Goal: Transaction & Acquisition: Purchase product/service

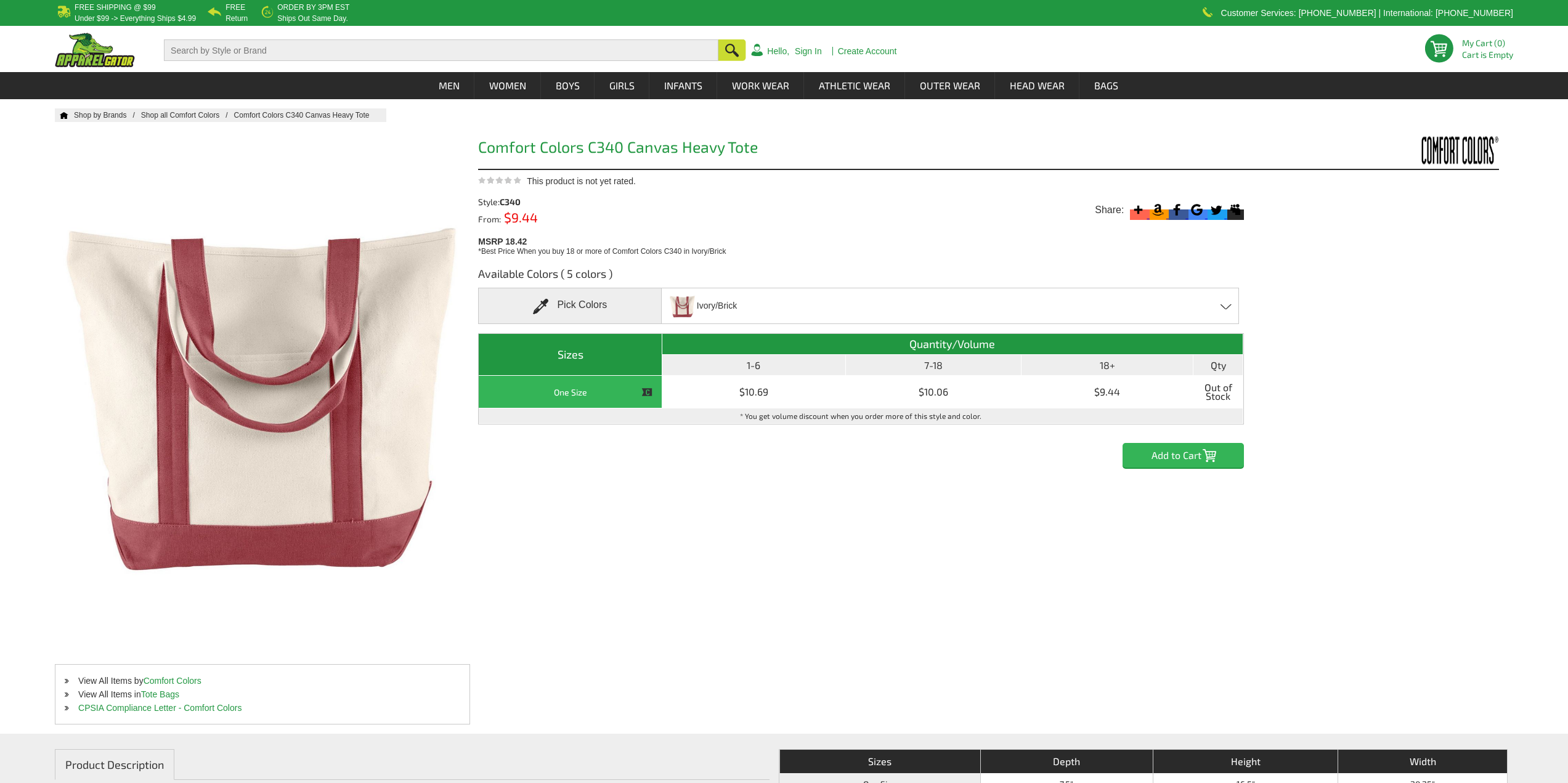
click at [831, 309] on div "Ivory/Brick Ivory/Black - Closeout Ivory/Blue [PERSON_NAME] - Closeout Ivory/Br…" at bounding box center [950, 306] width 578 height 36
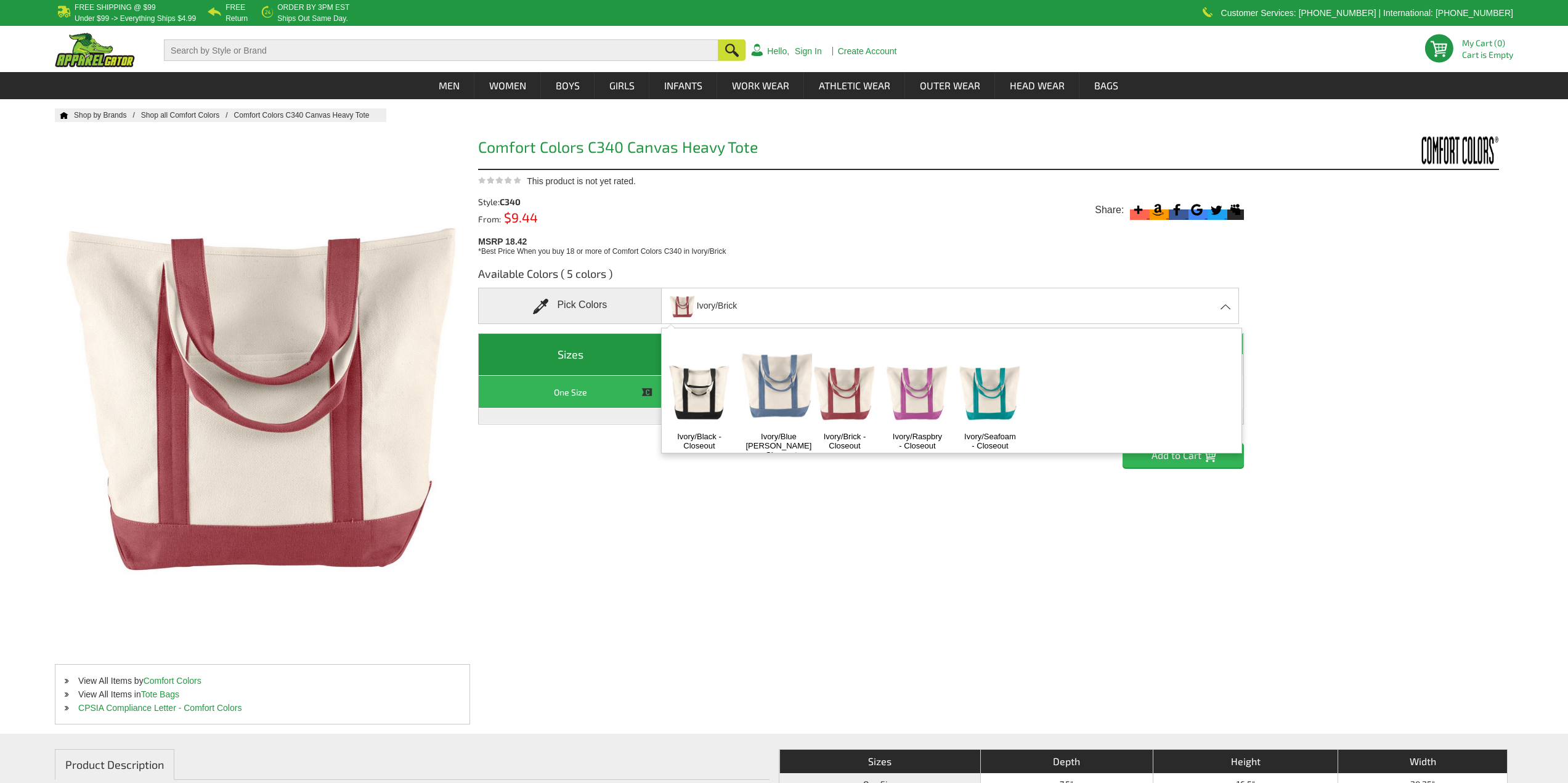
click at [704, 395] on img at bounding box center [699, 391] width 65 height 81
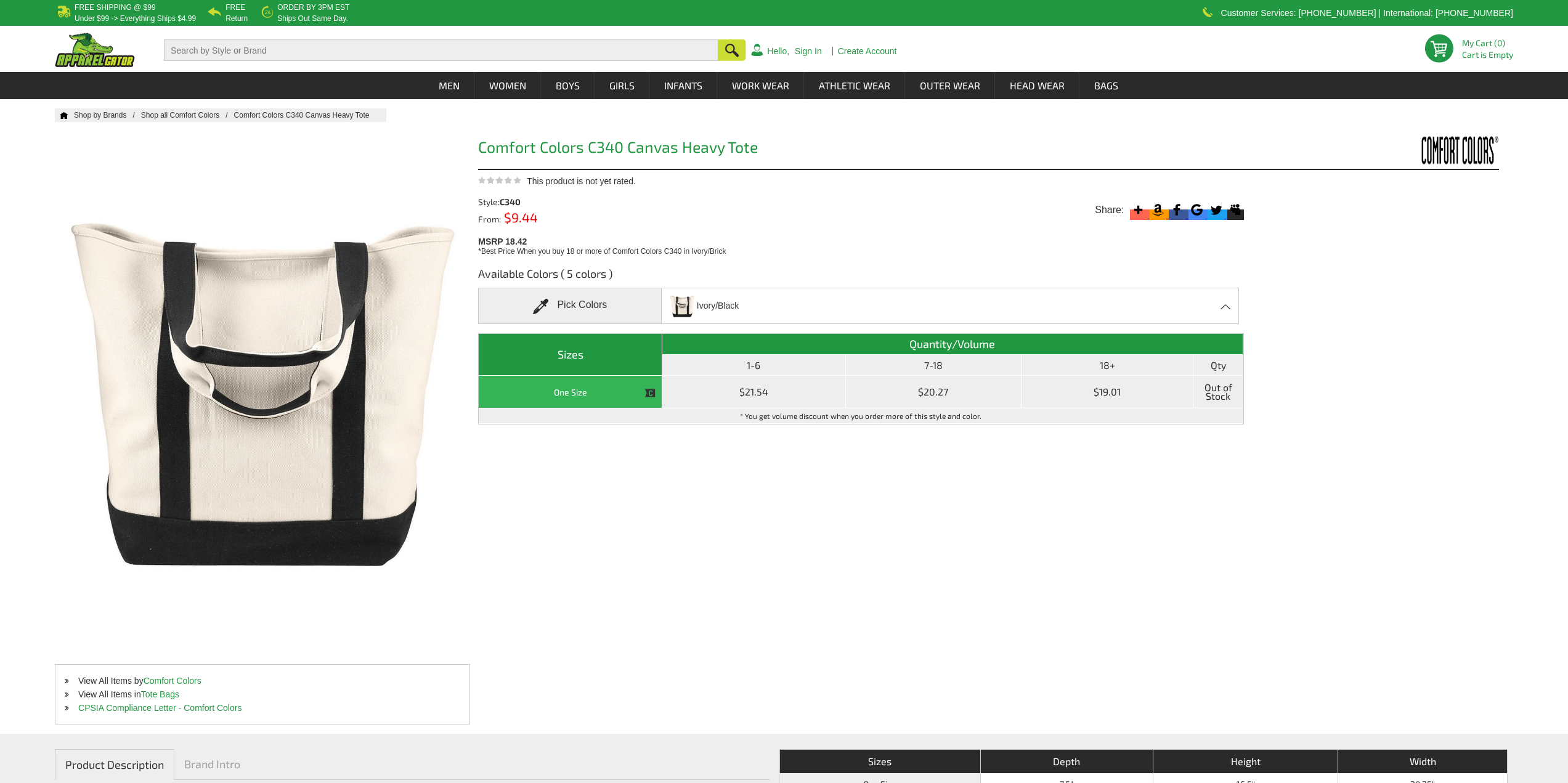
click at [1116, 389] on td "$19.01" at bounding box center [1107, 392] width 172 height 33
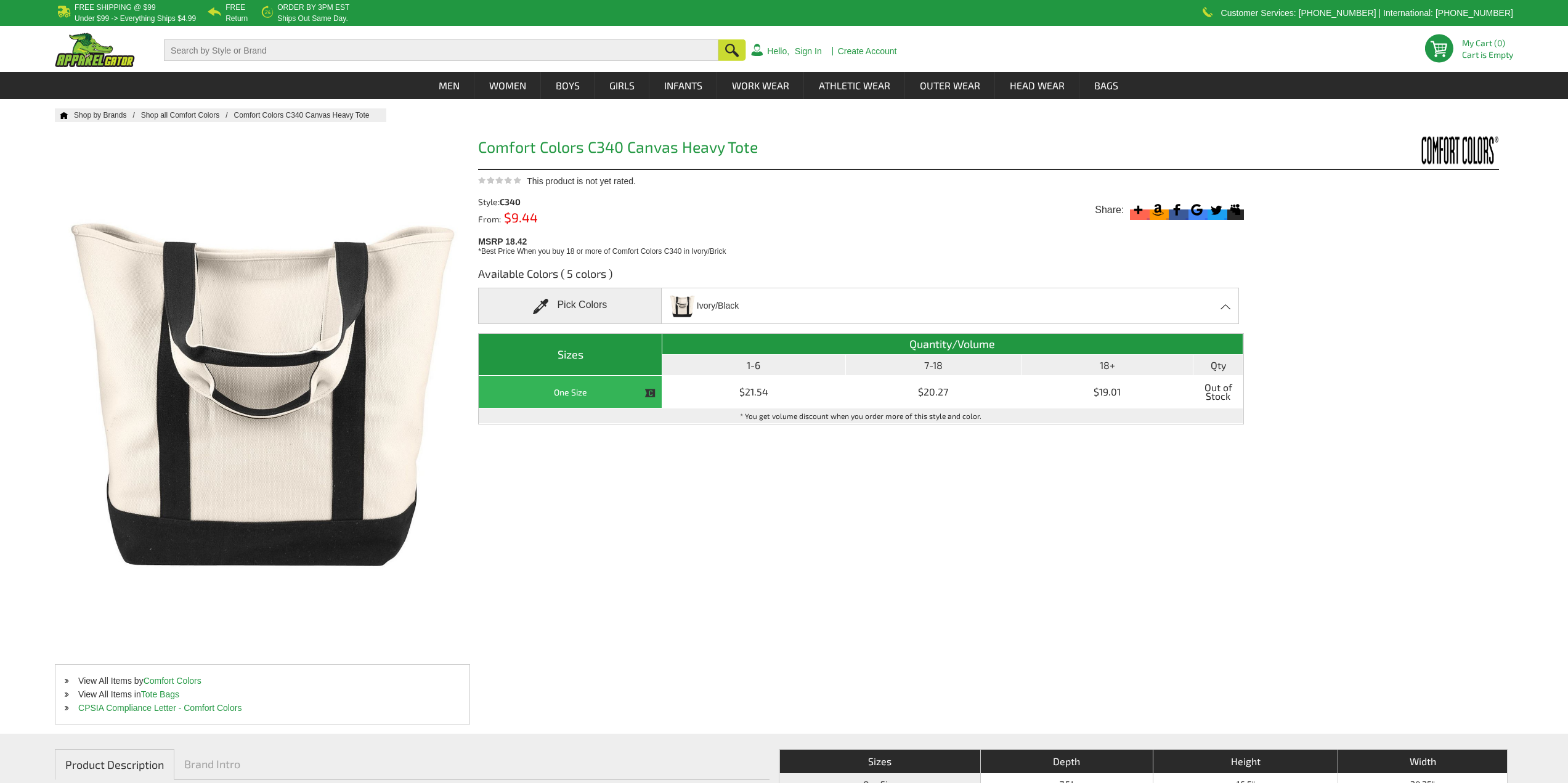
click at [1109, 364] on th "18+" at bounding box center [1107, 365] width 172 height 21
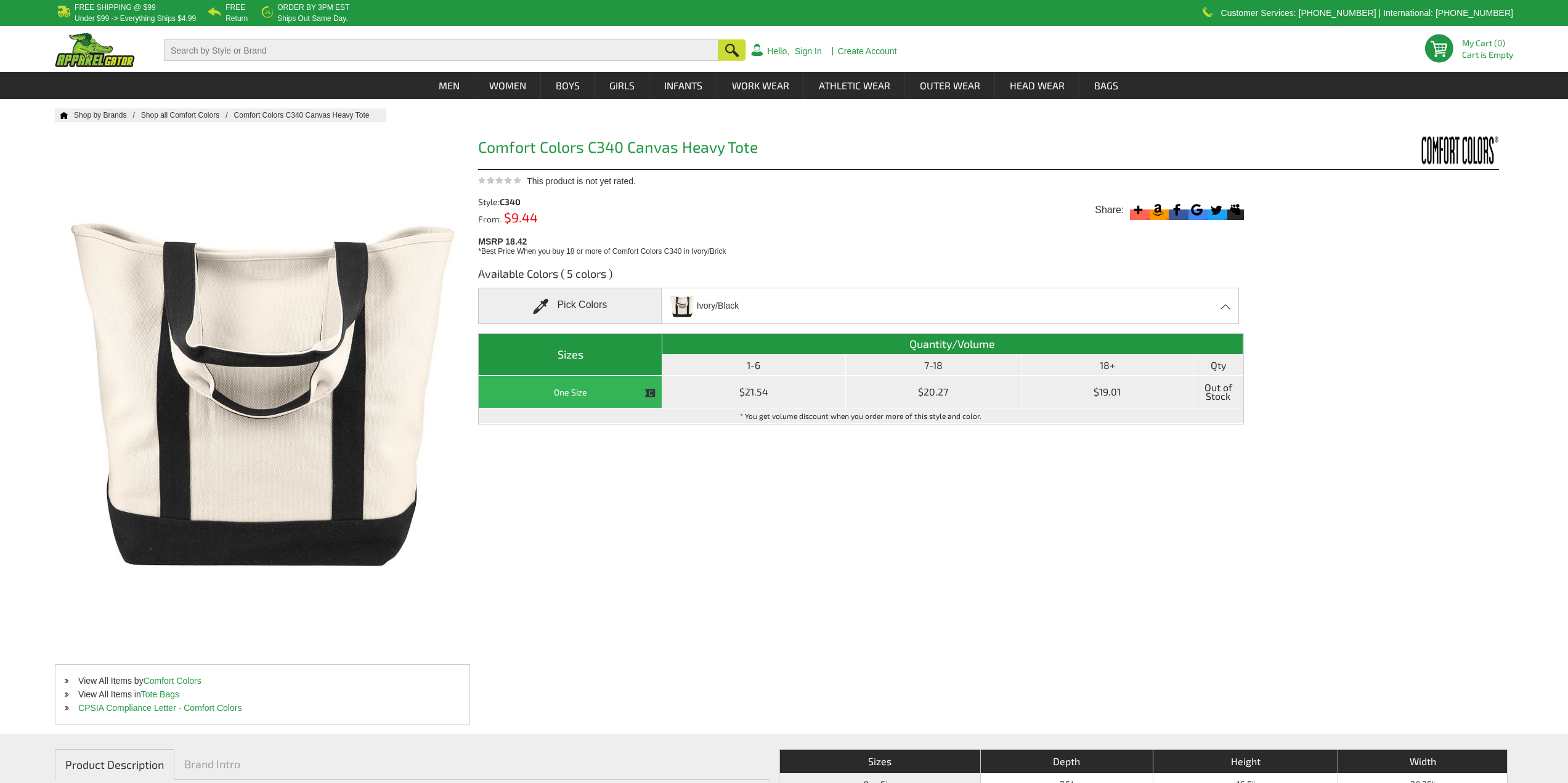
click at [1074, 392] on td "$19.01" at bounding box center [1107, 392] width 172 height 33
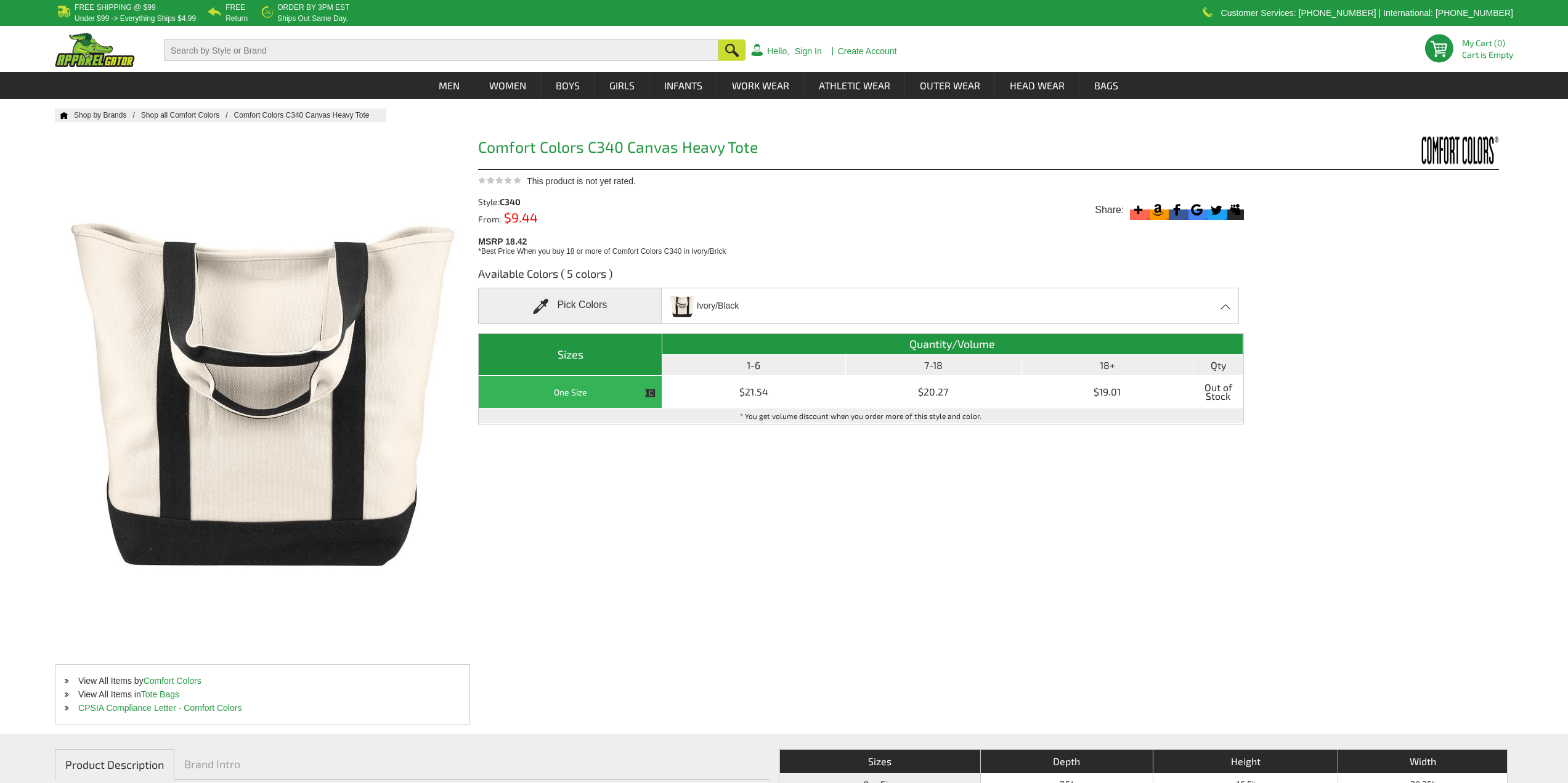
click at [804, 308] on div "Ivory/[PERSON_NAME]/Black - Closeout Ivory/Blue [PERSON_NAME] - Closeout Ivory/…" at bounding box center [950, 306] width 578 height 36
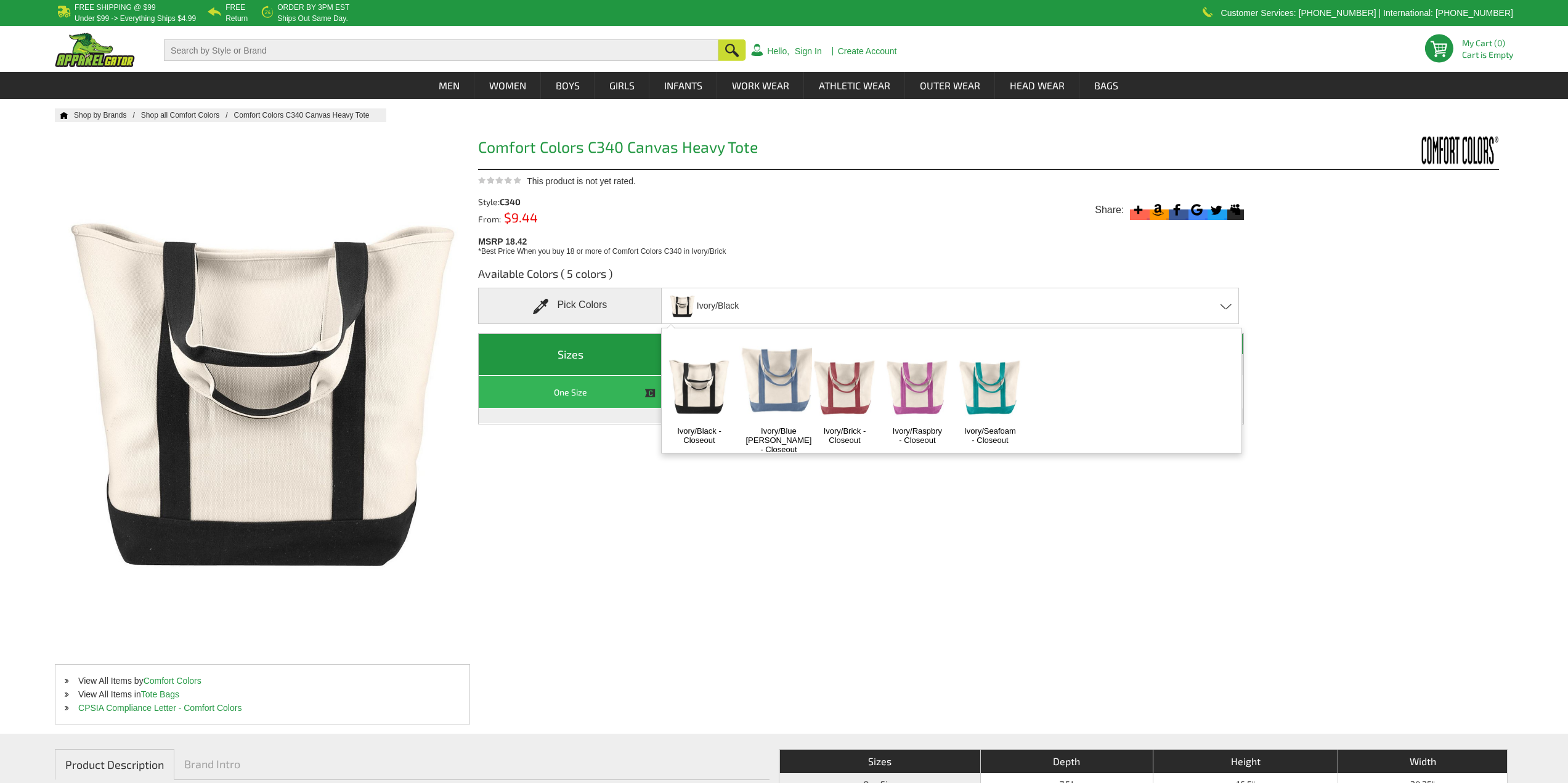
scroll to position [6, 0]
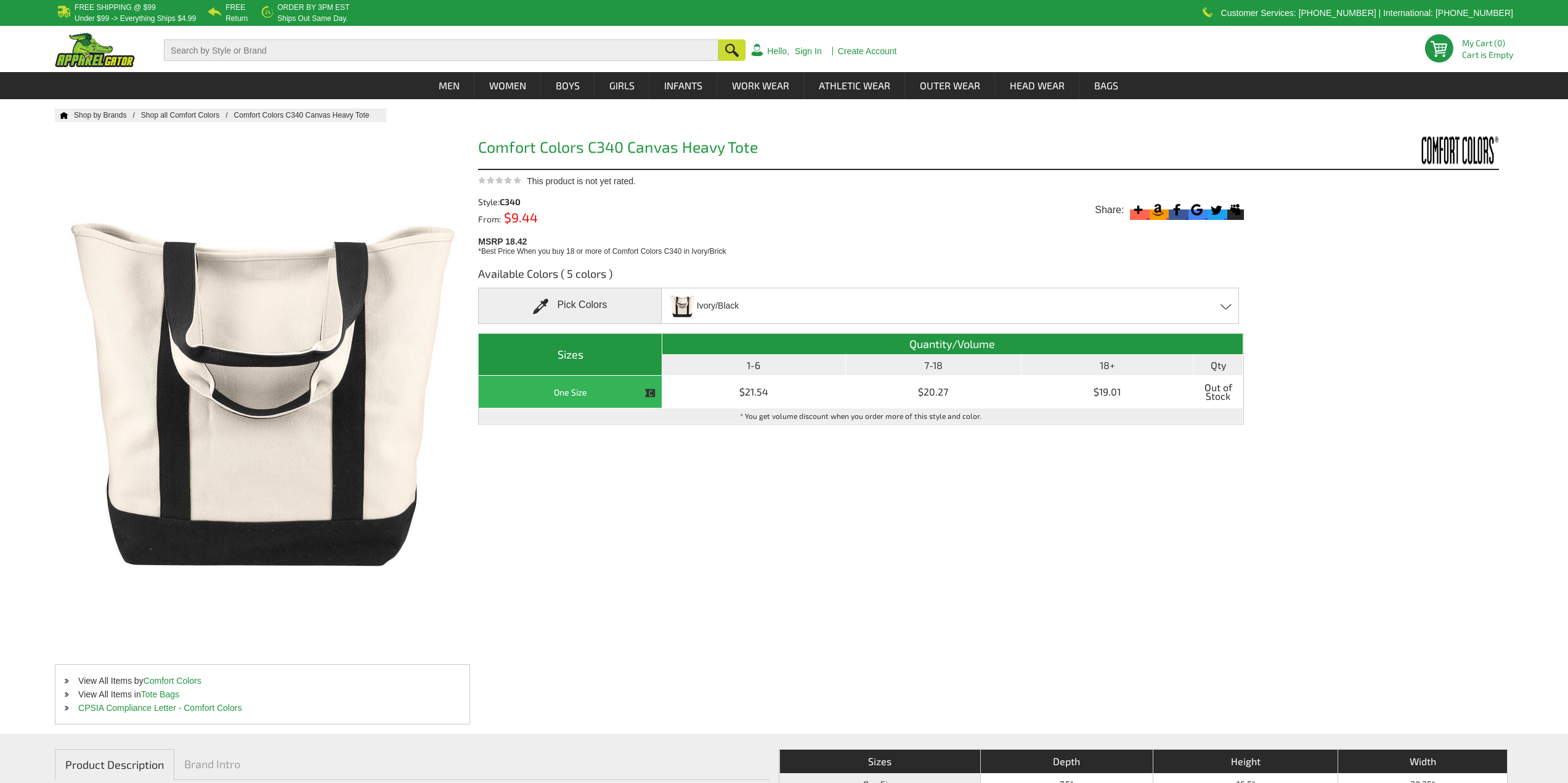
click at [762, 306] on div "Ivory/[PERSON_NAME]/Black - Closeout Ivory/Blue [PERSON_NAME] - Closeout Ivory/…" at bounding box center [950, 306] width 578 height 36
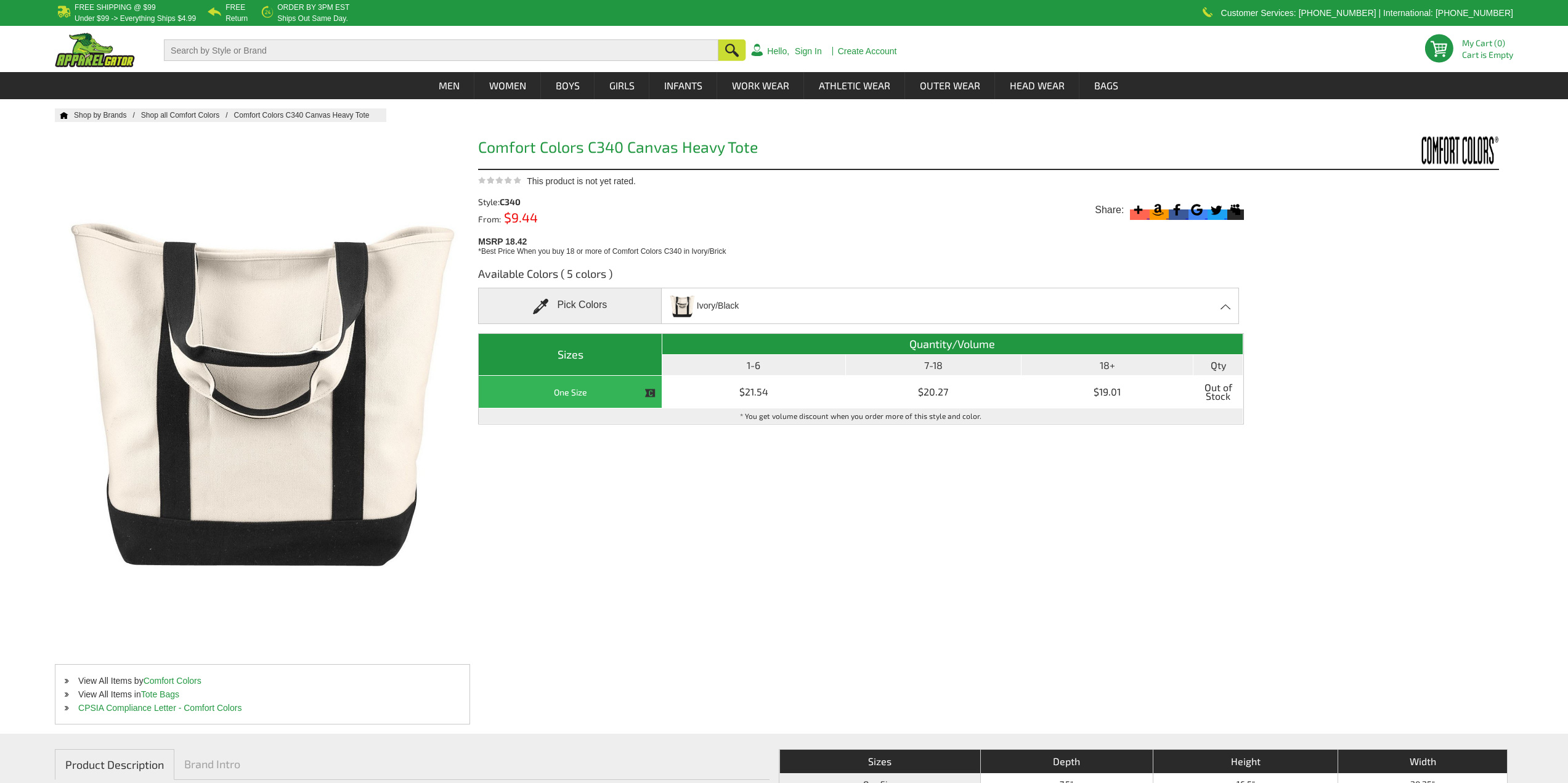
click at [1069, 360] on th "18+" at bounding box center [1107, 365] width 172 height 21
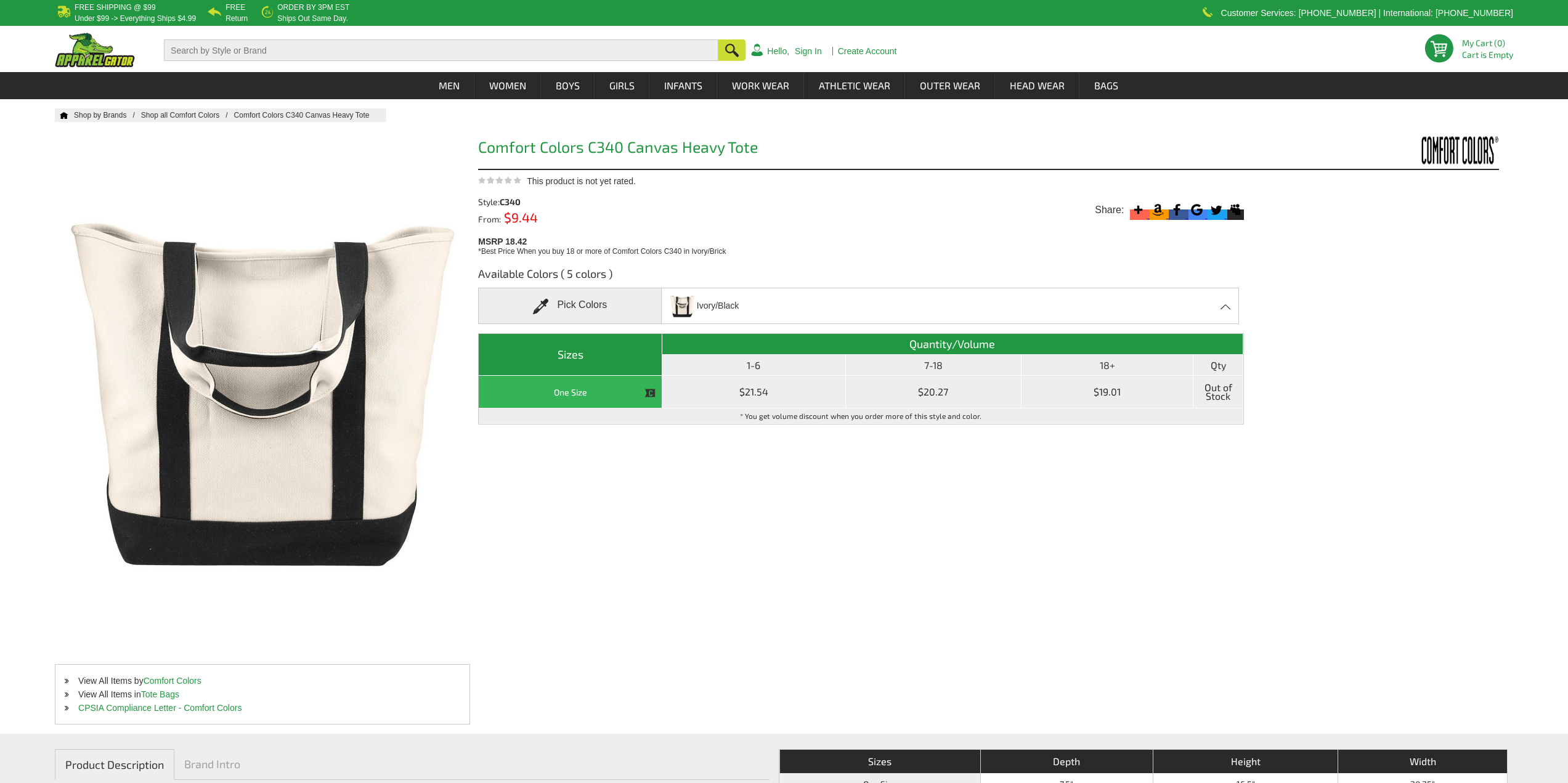
click at [1085, 390] on td "$19.01" at bounding box center [1107, 392] width 172 height 33
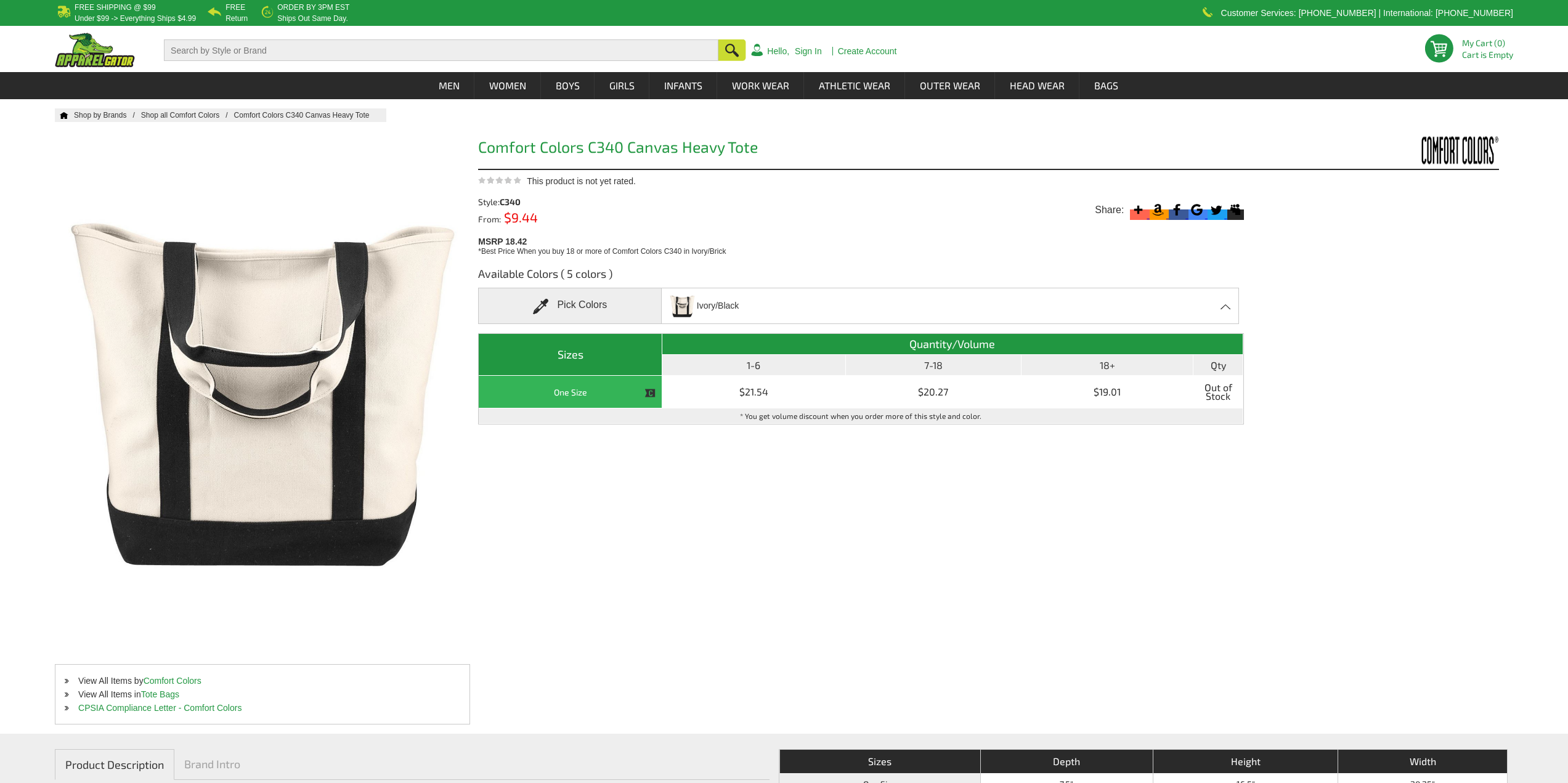
click at [697, 300] on span "Ivory/Black" at bounding box center [718, 306] width 42 height 21
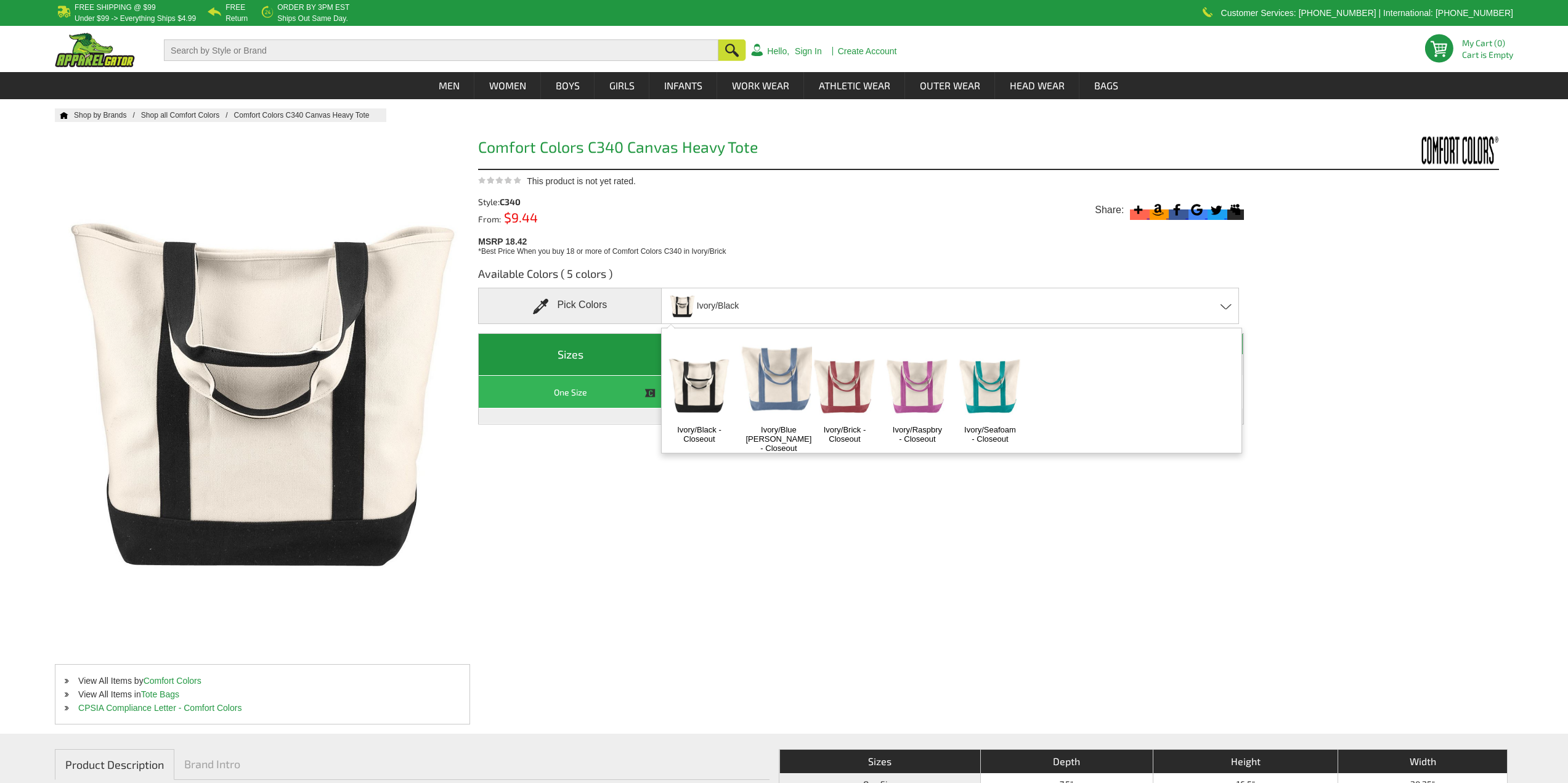
click at [714, 381] on img at bounding box center [699, 384] width 65 height 81
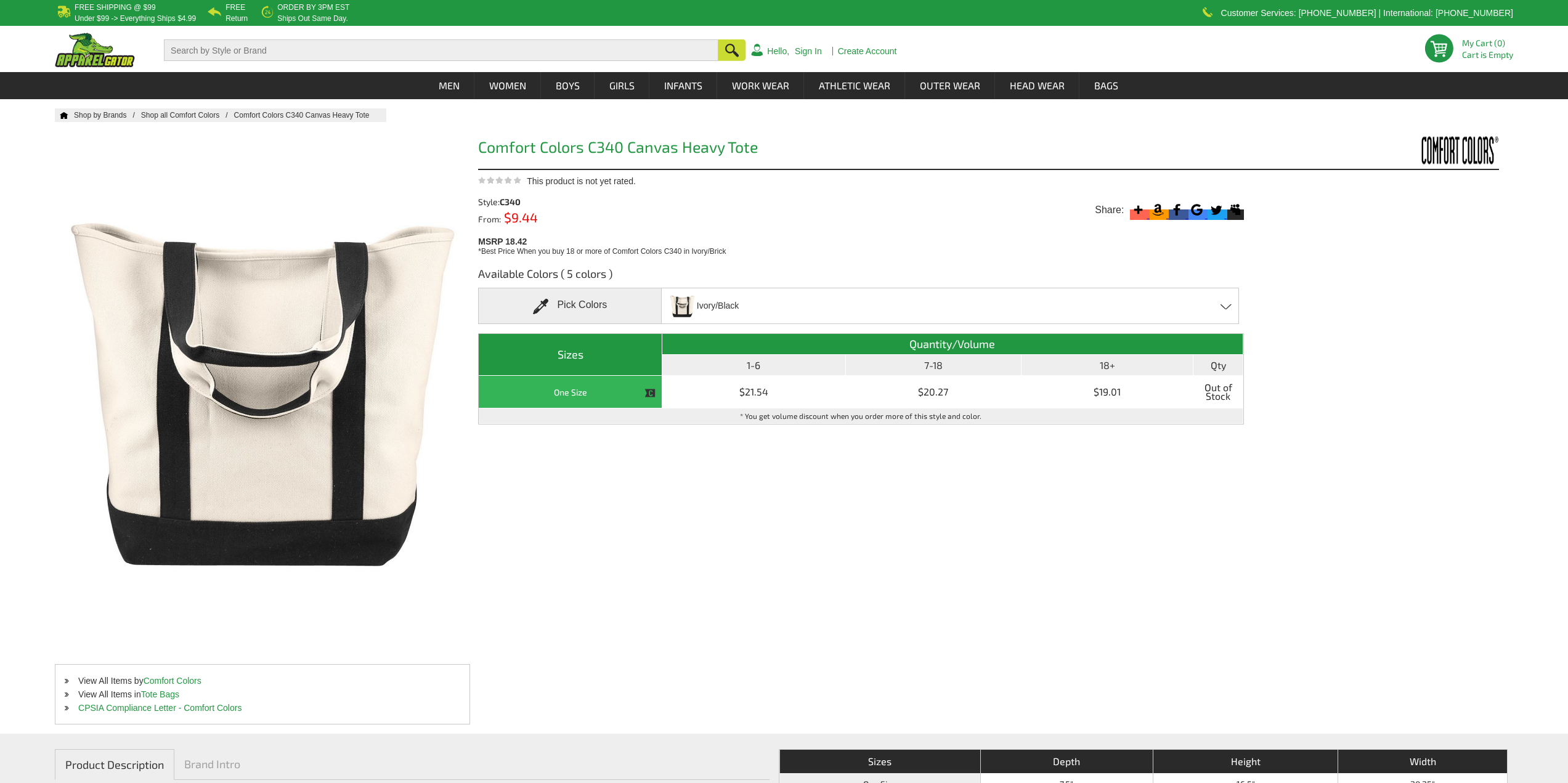
click at [778, 303] on div "Ivory/[PERSON_NAME]/Black - Closeout Ivory/Blue [PERSON_NAME] - Closeout Ivory/…" at bounding box center [950, 306] width 578 height 36
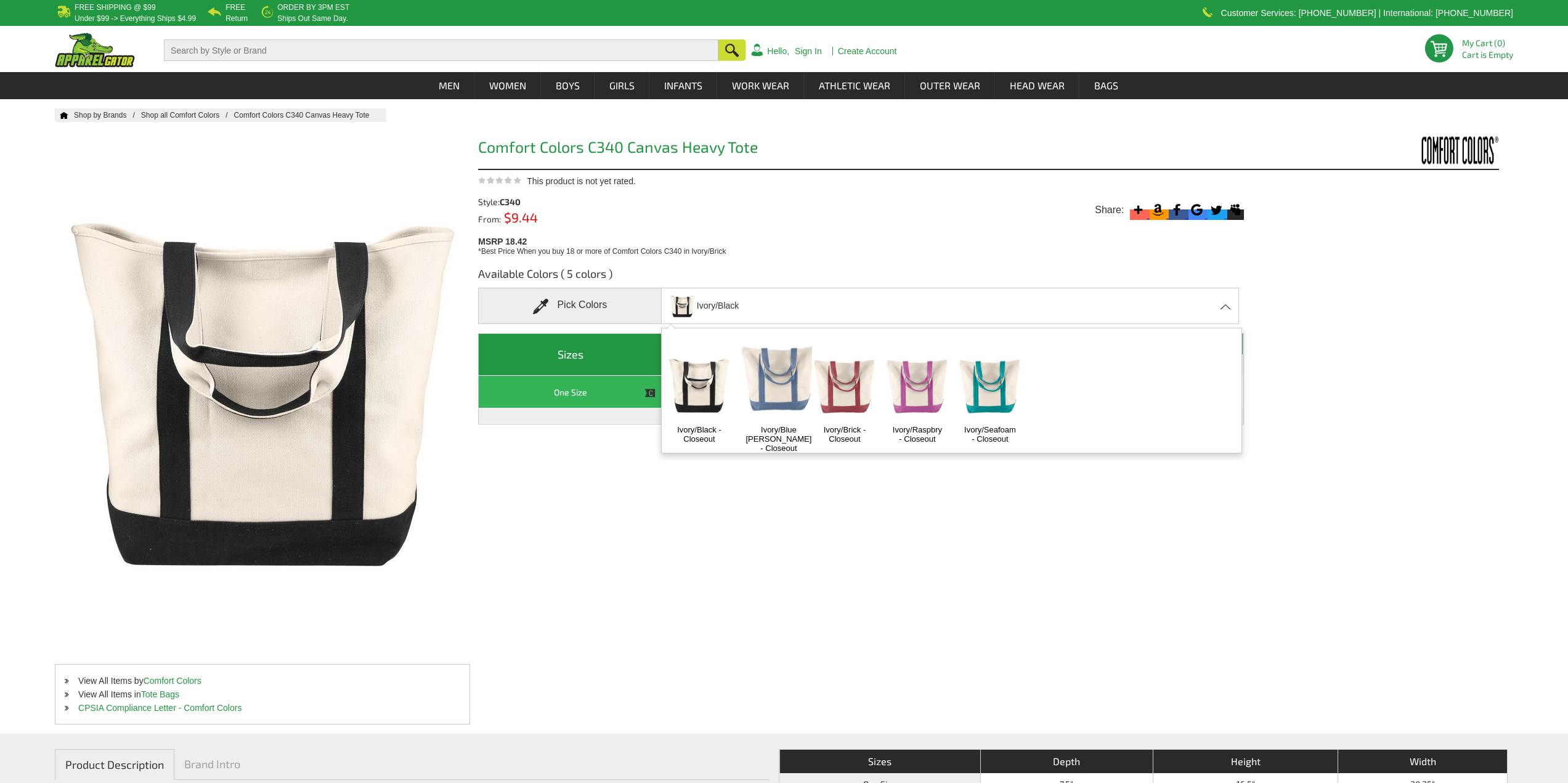
click at [767, 381] on img at bounding box center [778, 376] width 78 height 98
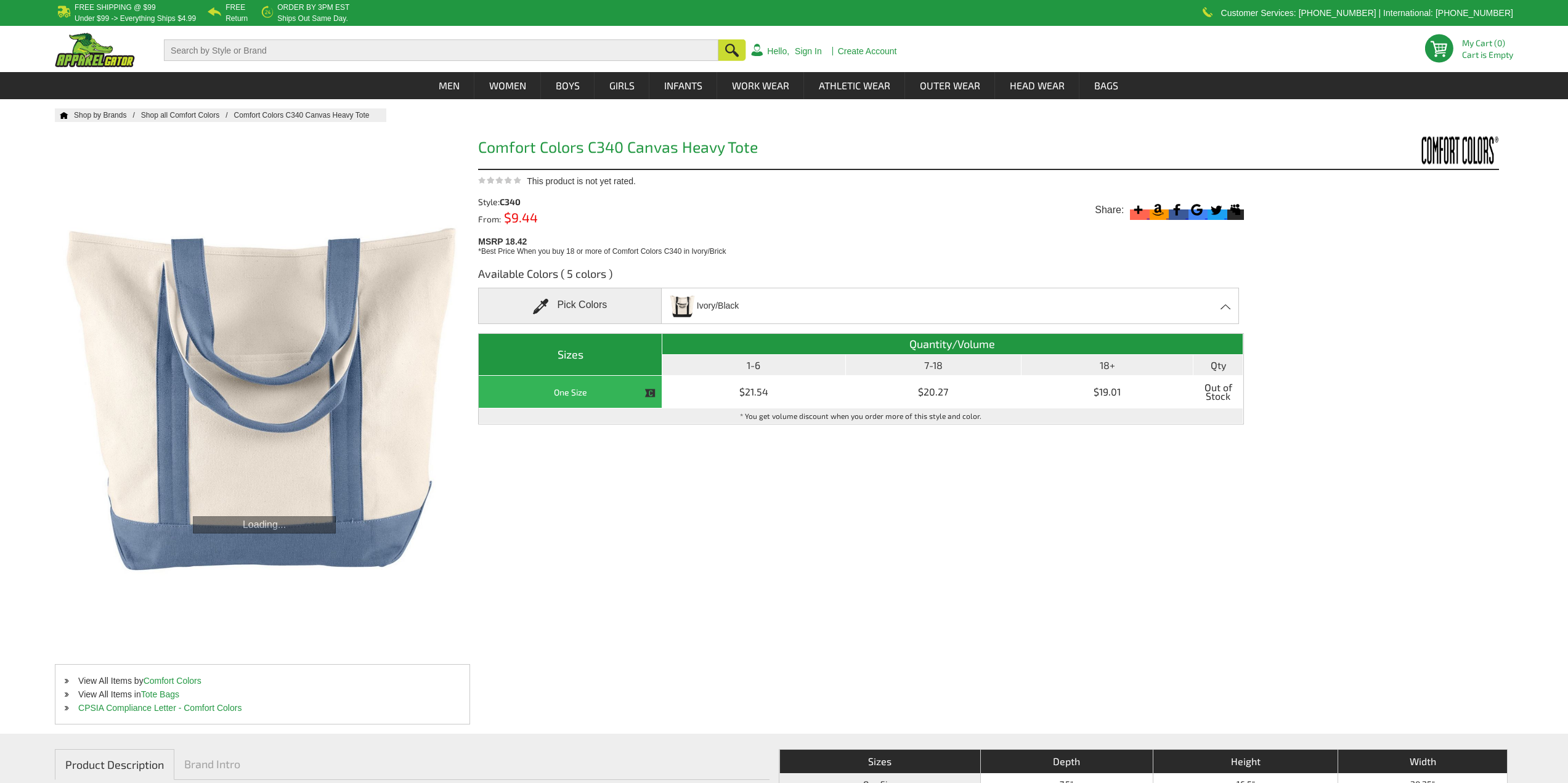
click at [780, 306] on div "Ivory/[PERSON_NAME]/Black - Closeout Ivory/Blue [PERSON_NAME] - Closeout Ivory/…" at bounding box center [950, 306] width 578 height 36
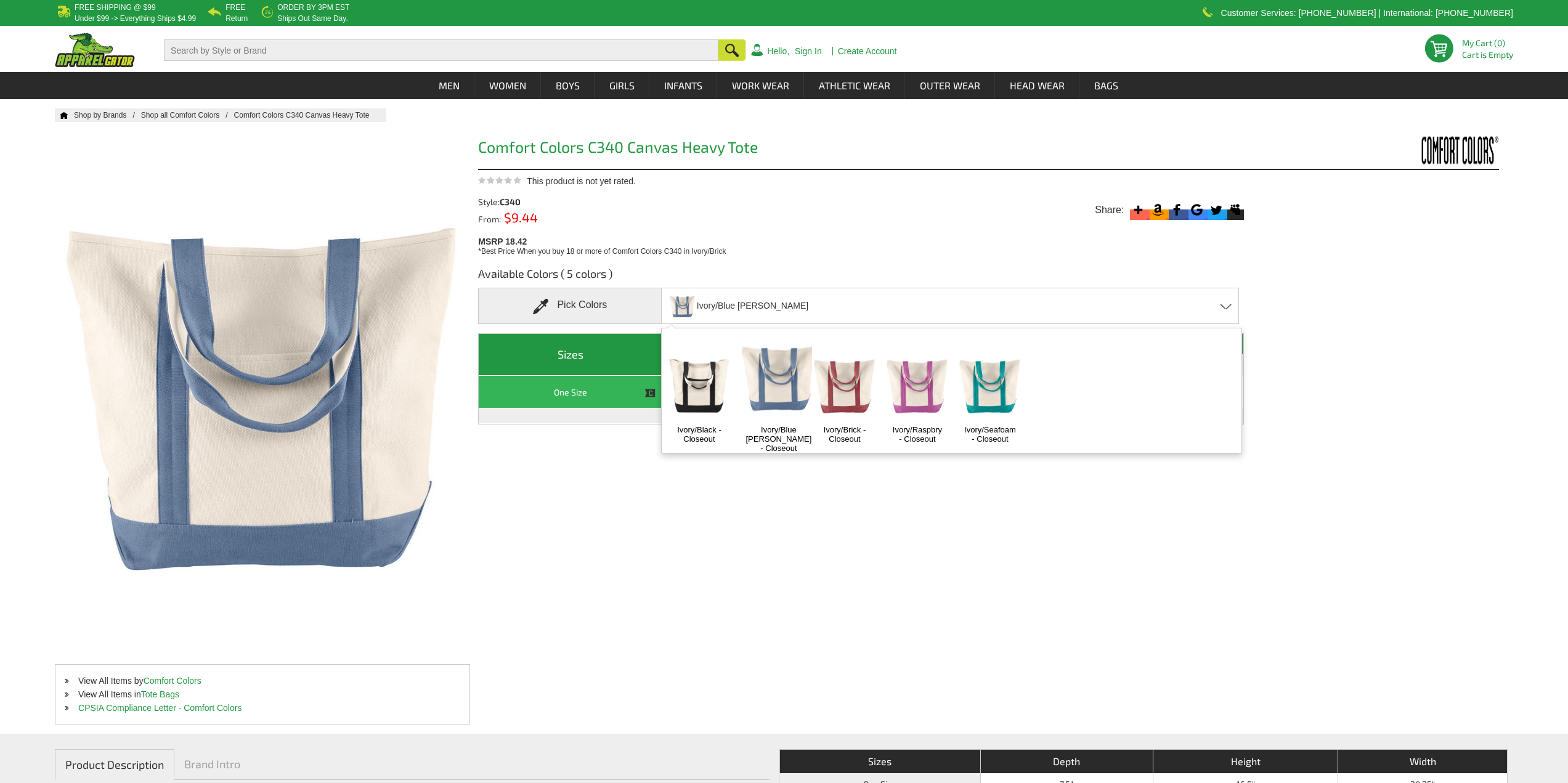
click at [850, 371] on img at bounding box center [844, 384] width 65 height 81
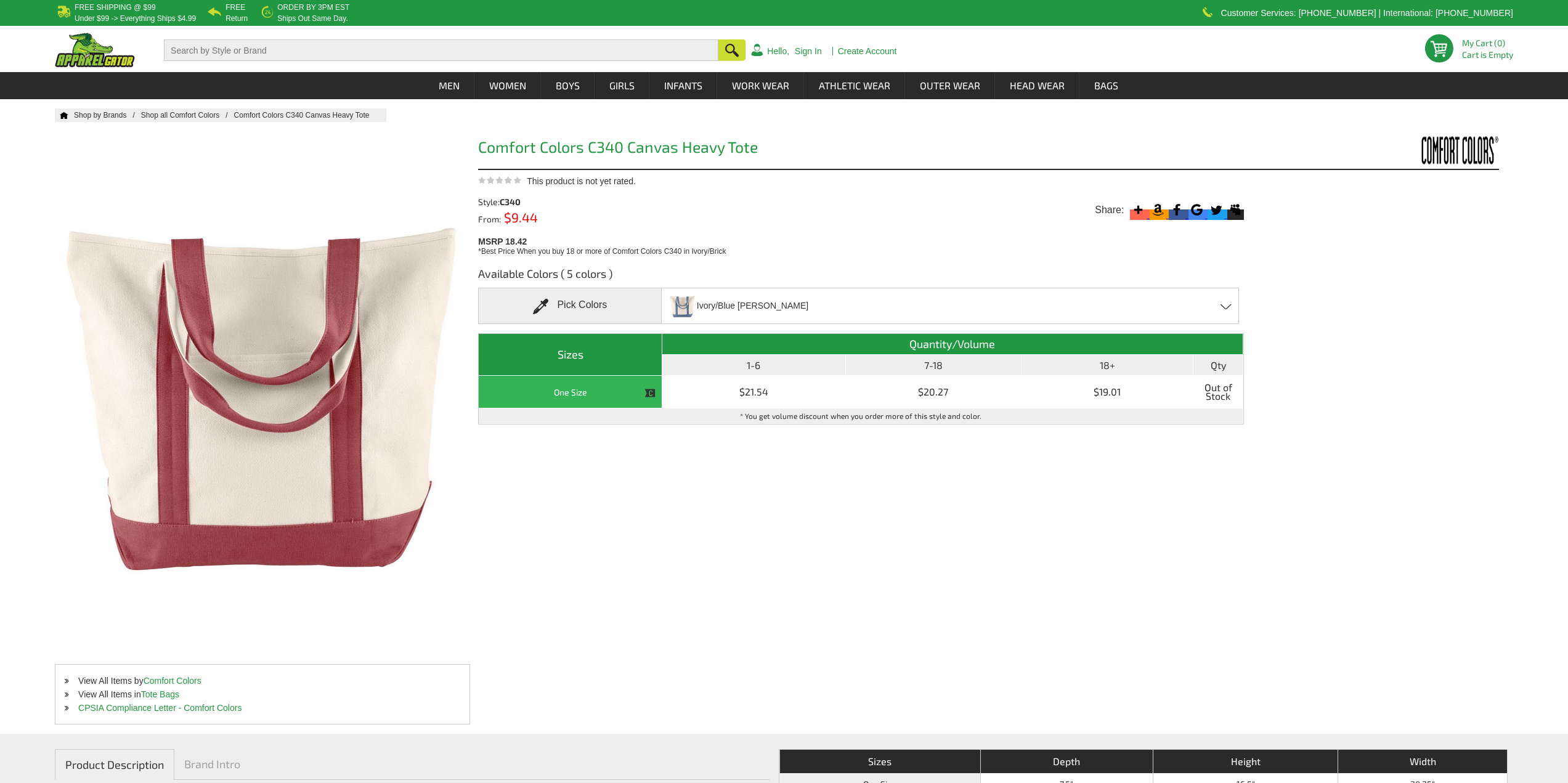
click at [845, 306] on div "Ivory/Blue [PERSON_NAME]/Black - Closeout Ivory/Blue [PERSON_NAME] - Closeout I…" at bounding box center [950, 306] width 578 height 36
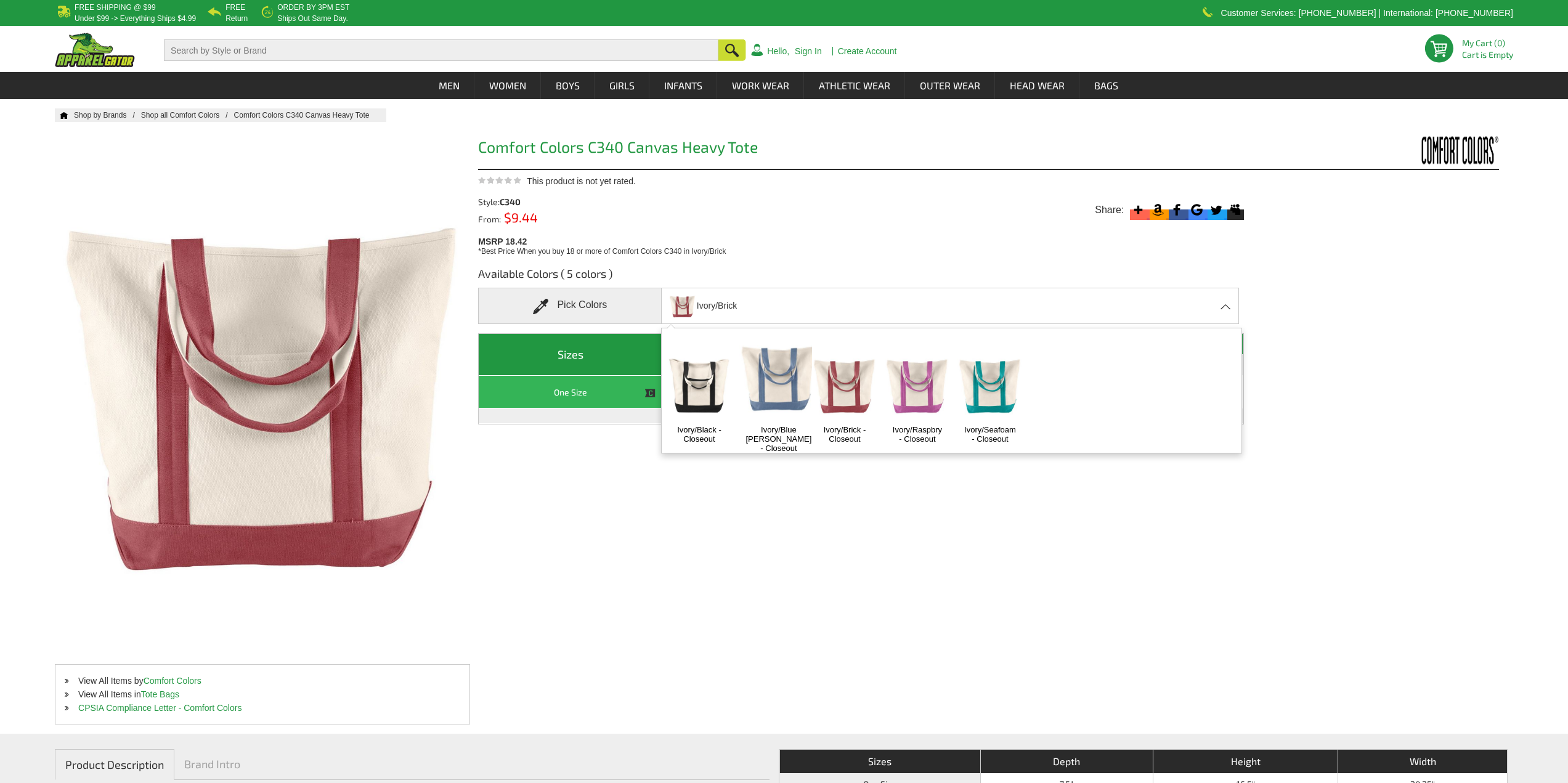
click at [921, 371] on img at bounding box center [917, 384] width 65 height 81
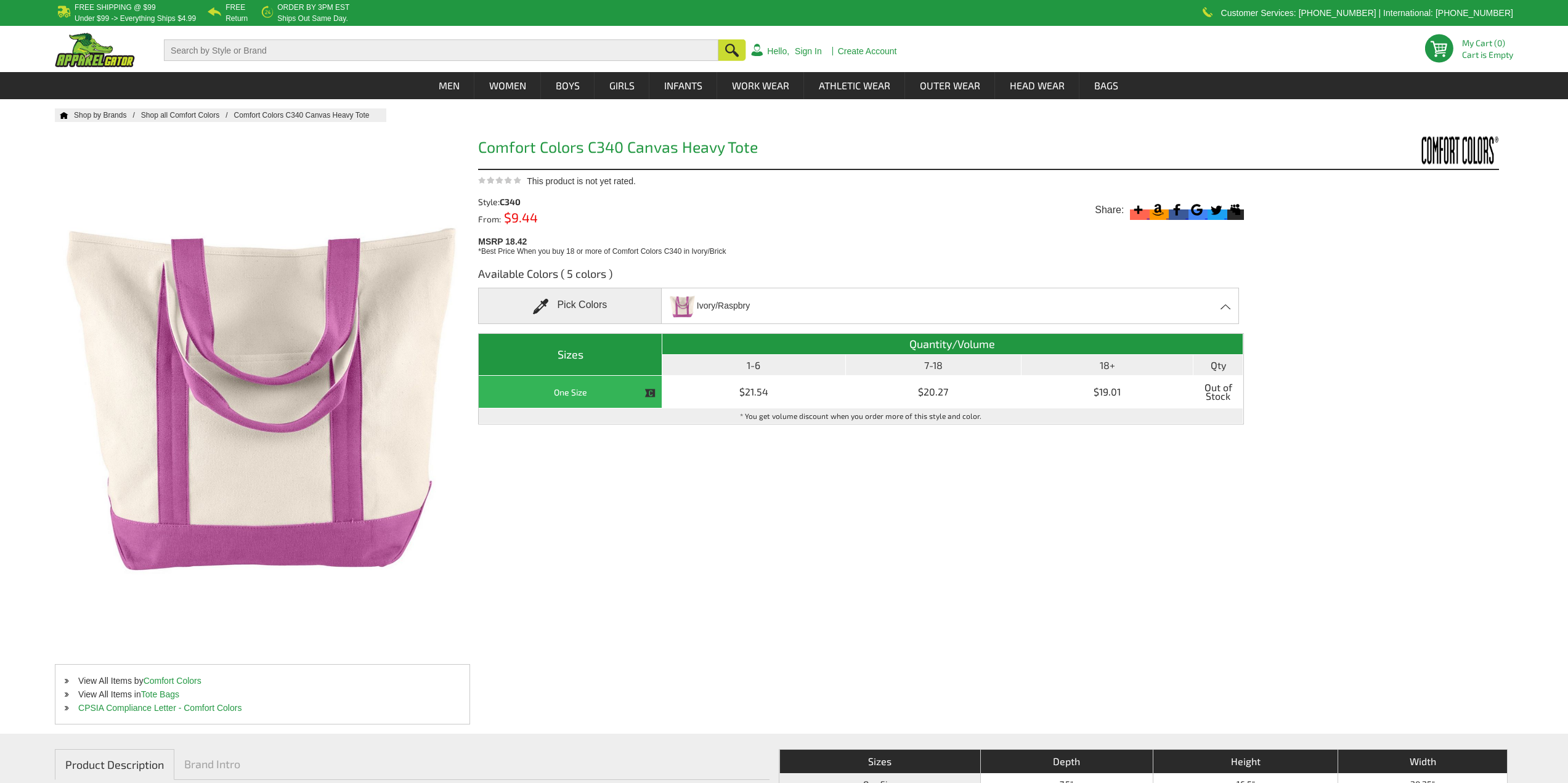
click at [903, 298] on div "Ivory/Raspbry Ivory/Black - Closeout Ivory/Blue [PERSON_NAME] - Closeout Ivory/…" at bounding box center [950, 306] width 578 height 36
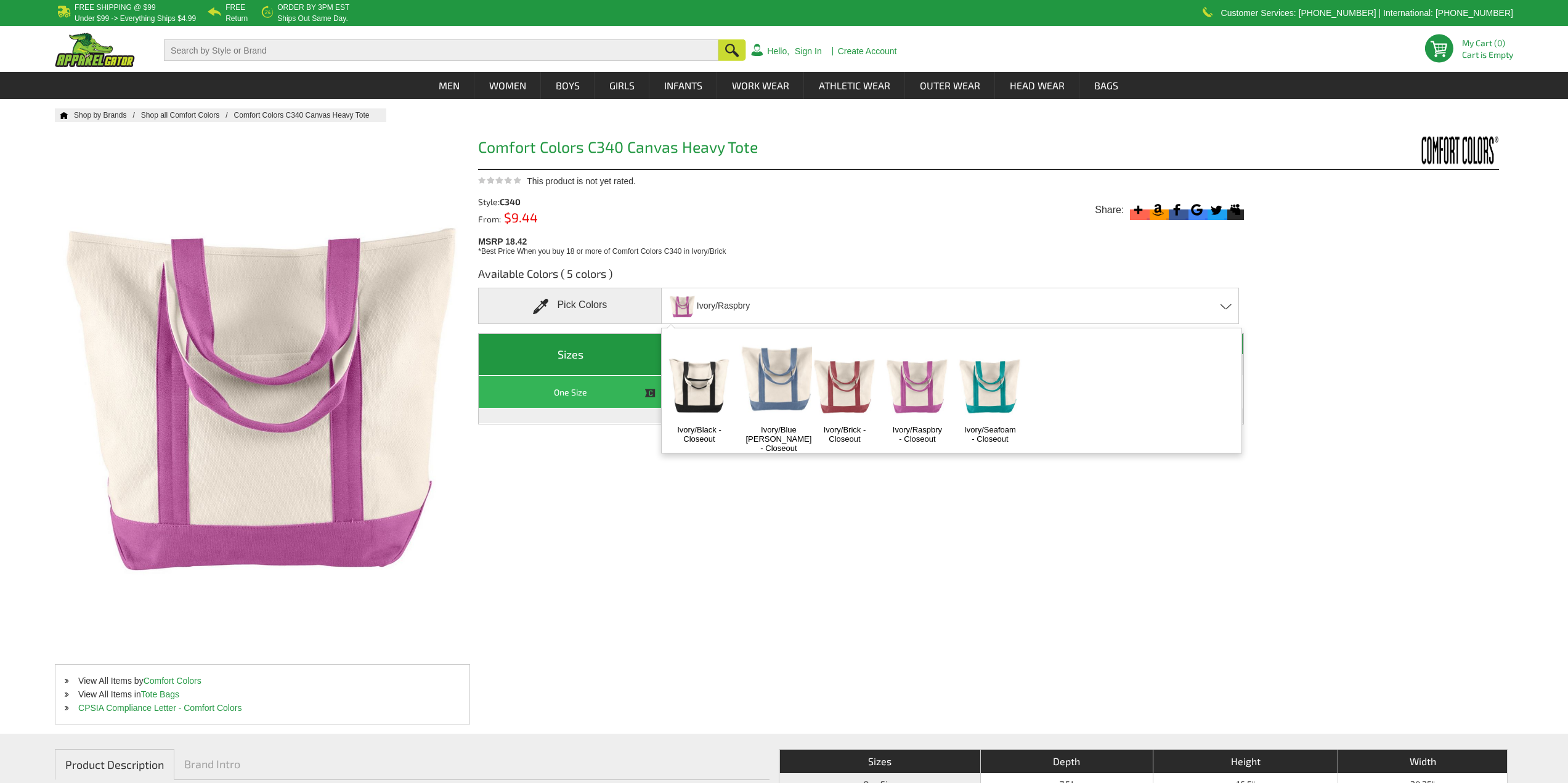
click at [990, 377] on img at bounding box center [990, 384] width 65 height 81
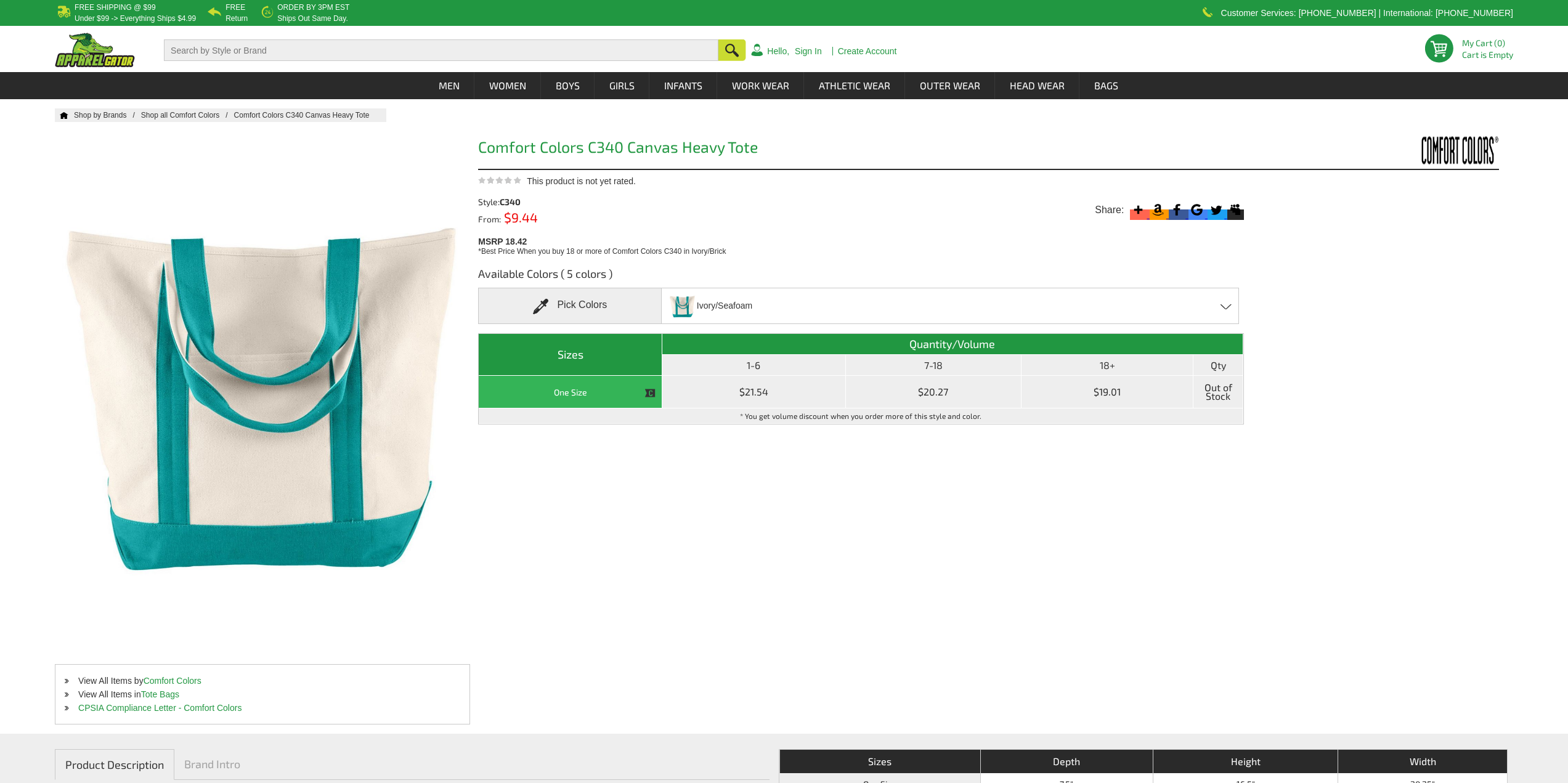
click at [899, 406] on td "$20.27" at bounding box center [934, 392] width 176 height 33
click at [1218, 392] on span "Out of Stock" at bounding box center [1218, 392] width 43 height 26
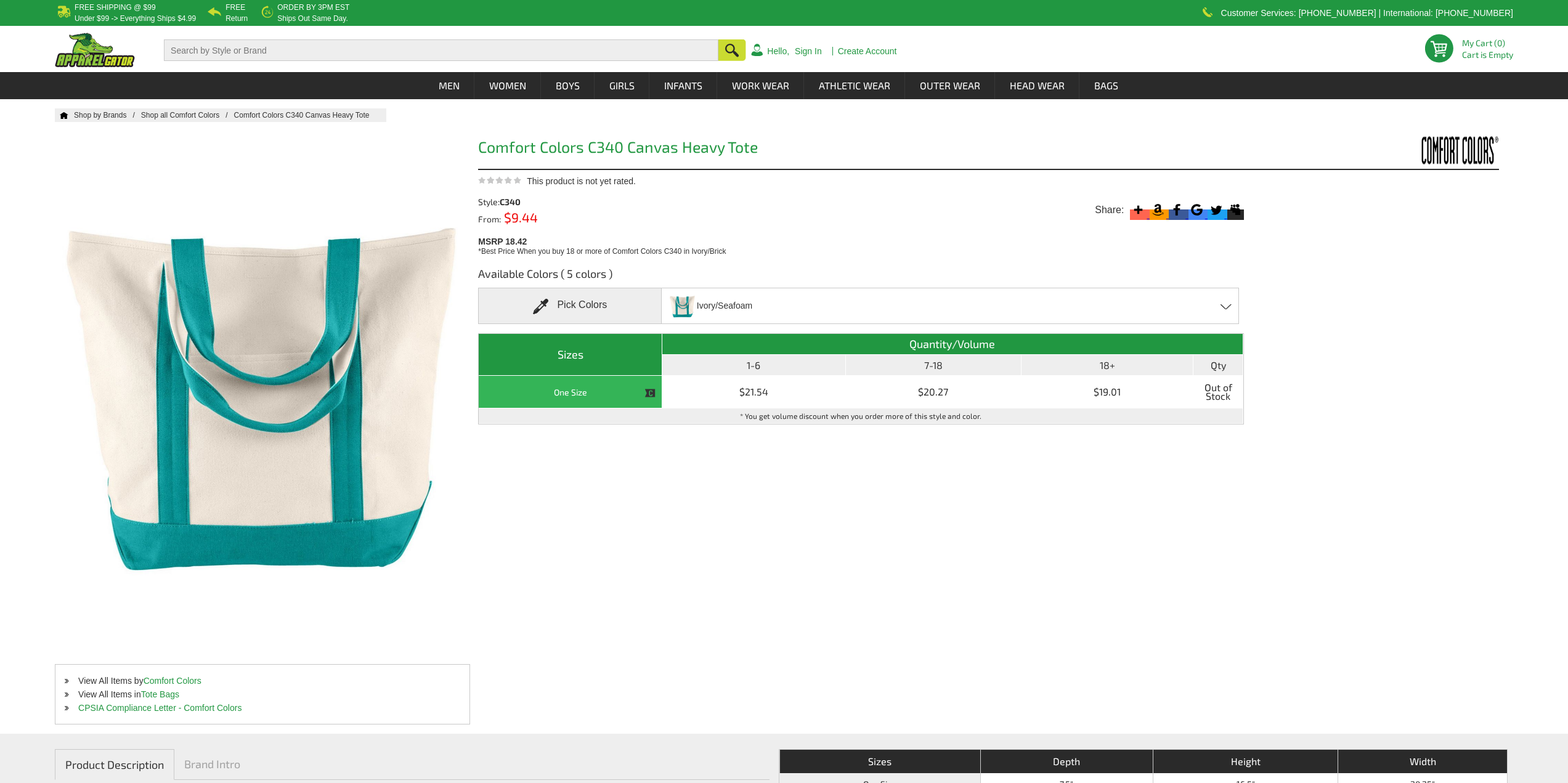
click at [1108, 370] on th "18+" at bounding box center [1107, 365] width 172 height 21
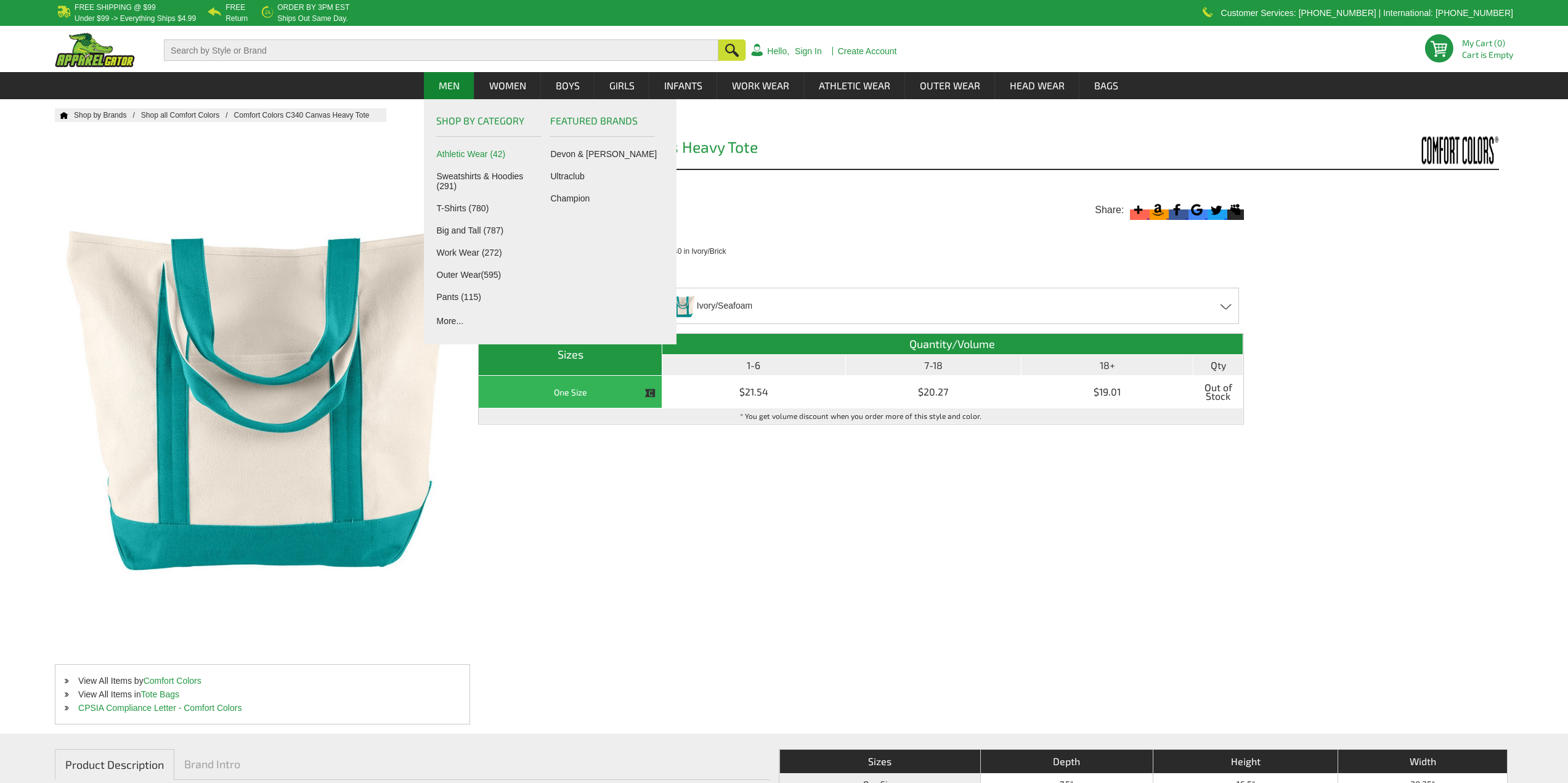
click at [439, 154] on link "Athletic Wear (42)" at bounding box center [491, 154] width 109 height 10
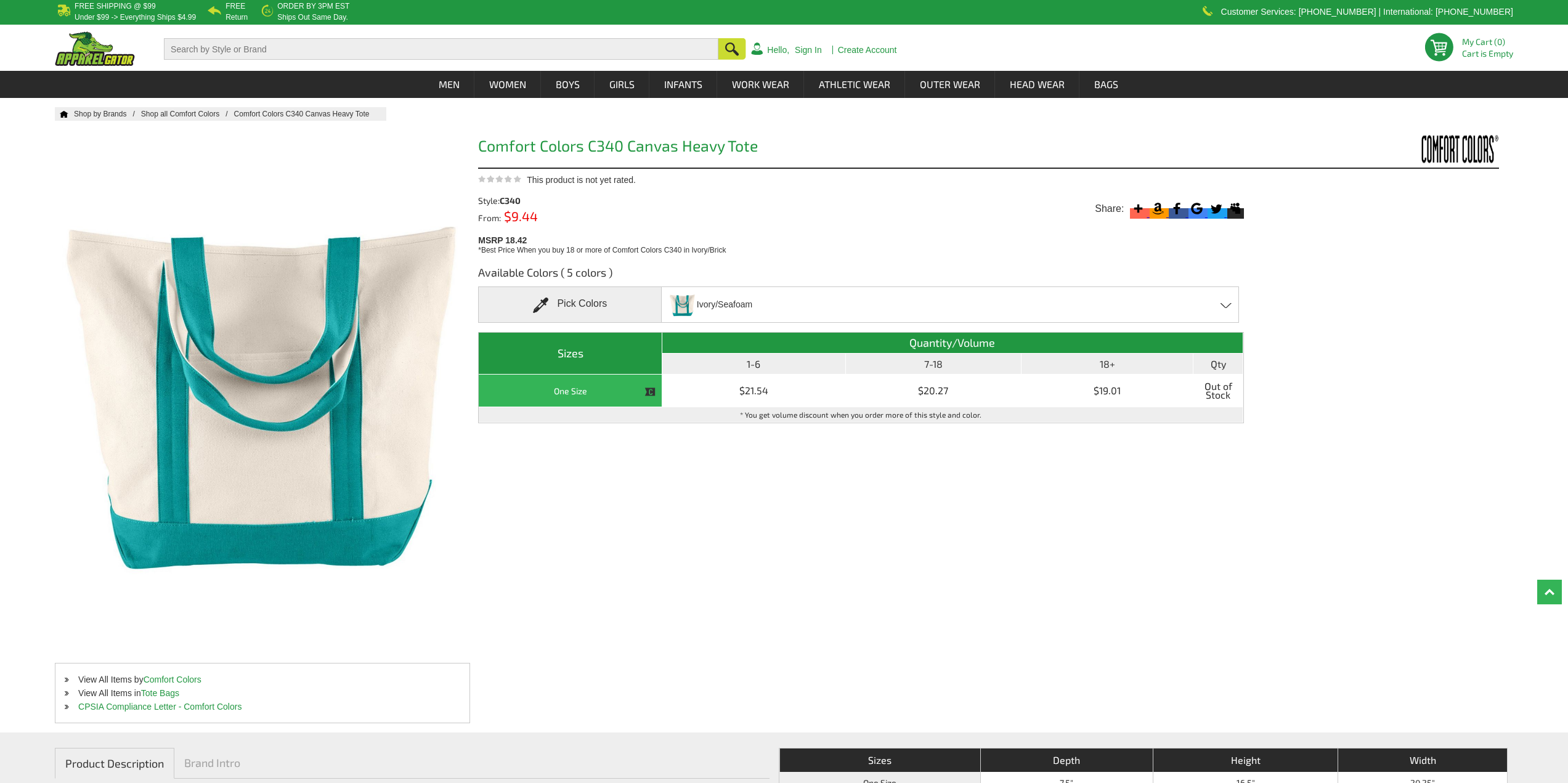
scroll to position [0, 0]
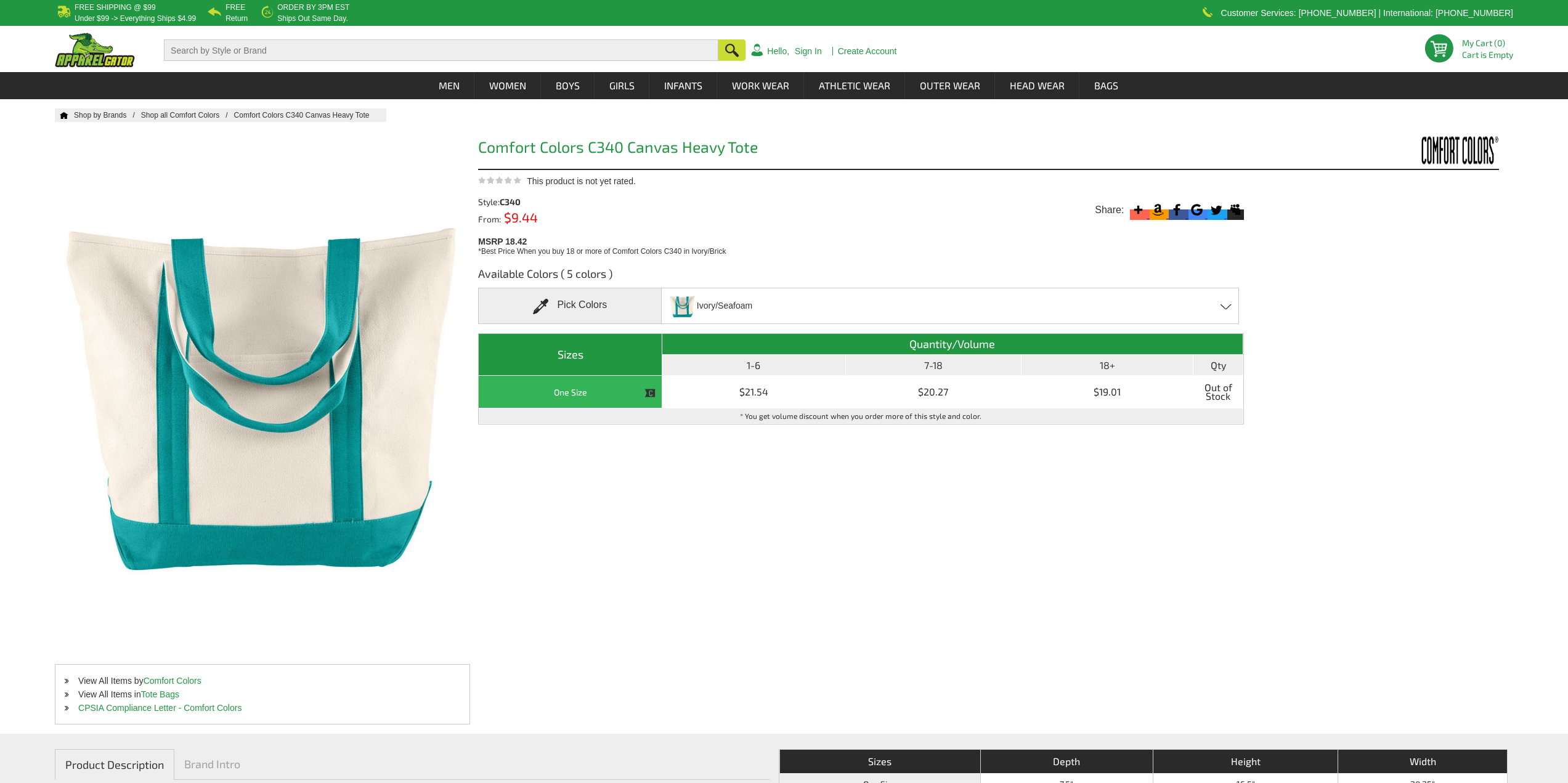
click at [720, 302] on span "Ivory/Seafoam" at bounding box center [725, 306] width 56 height 21
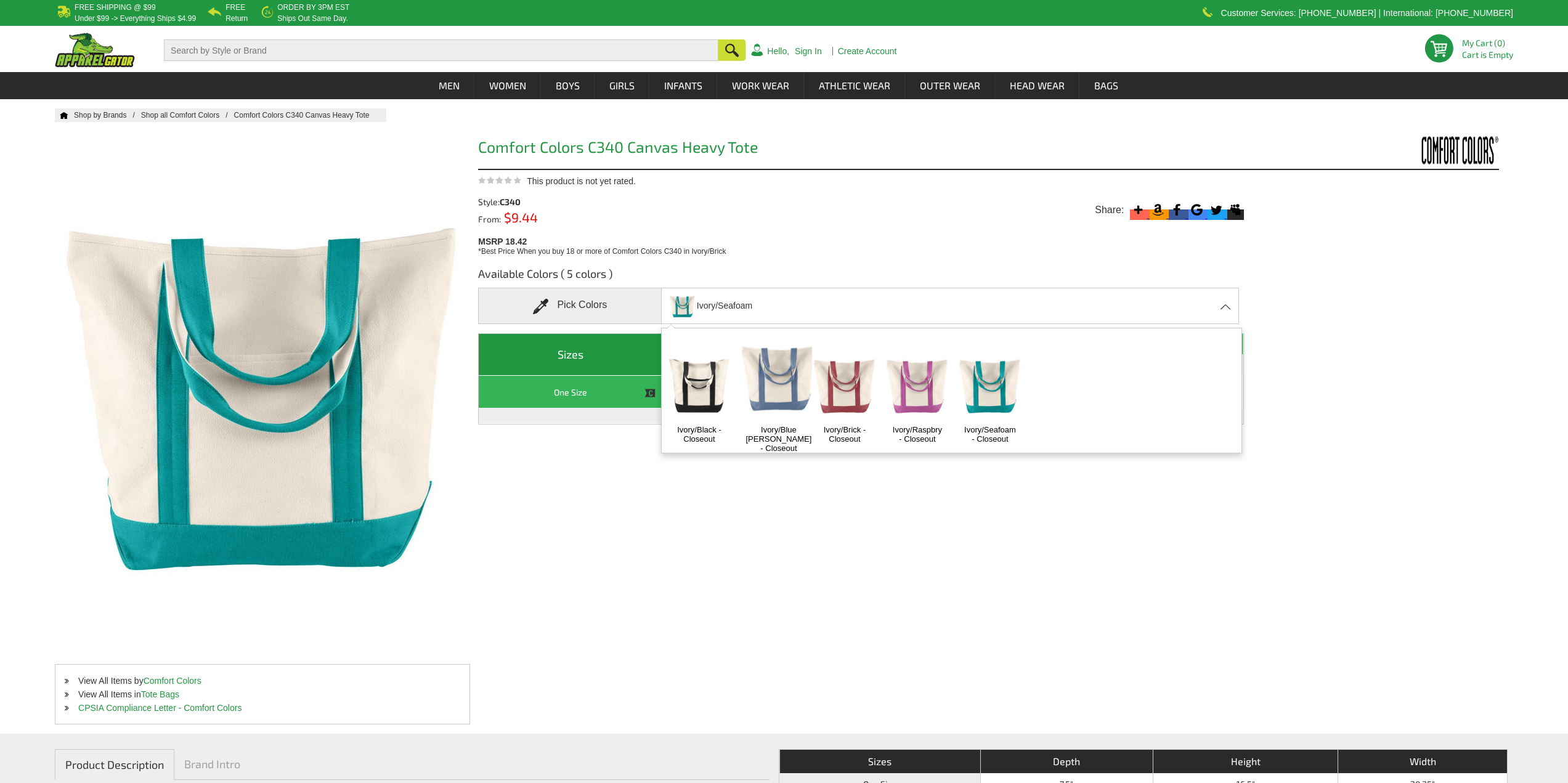
click at [700, 379] on img at bounding box center [699, 384] width 65 height 81
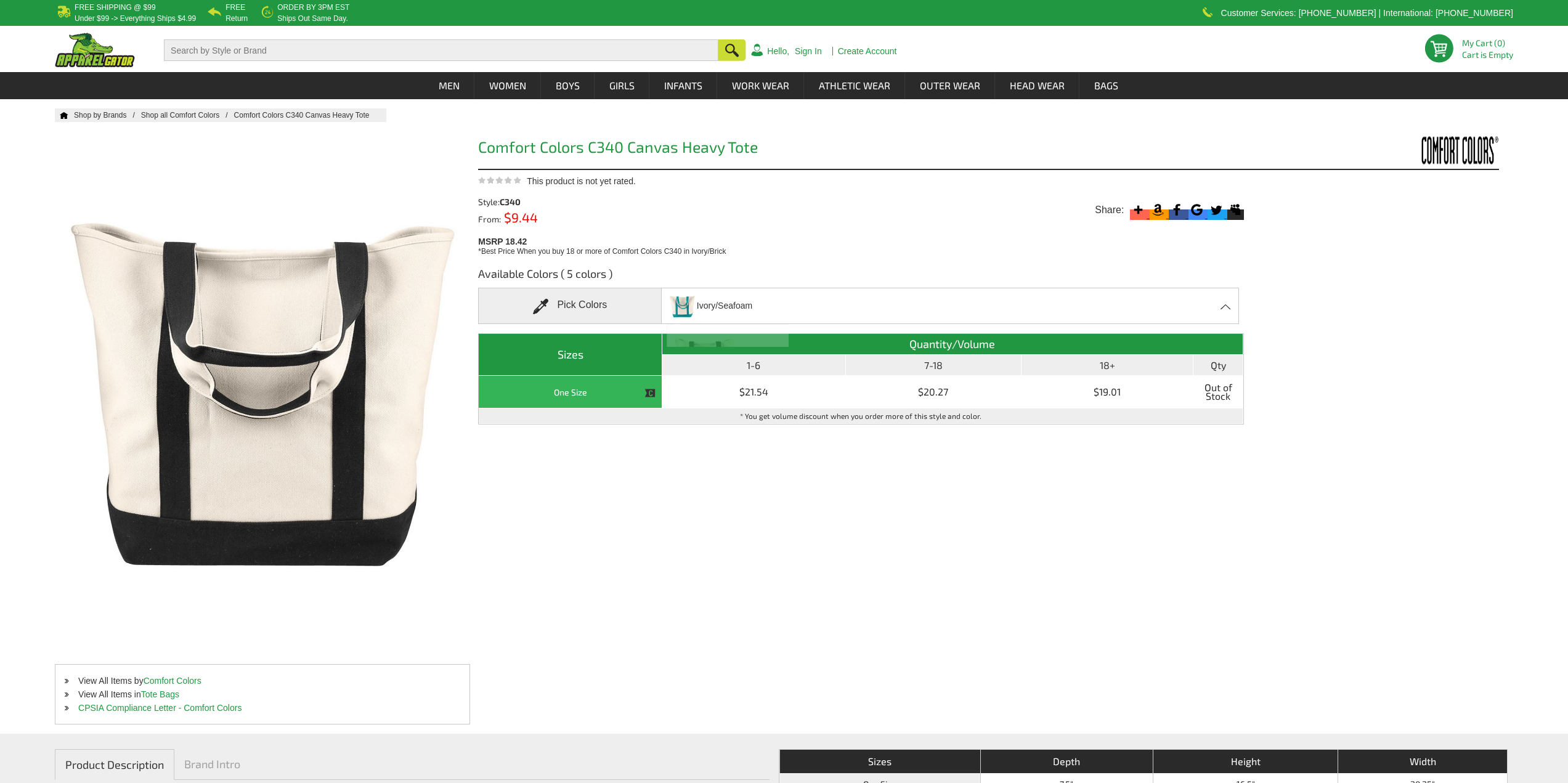
scroll to position [6, 0]
